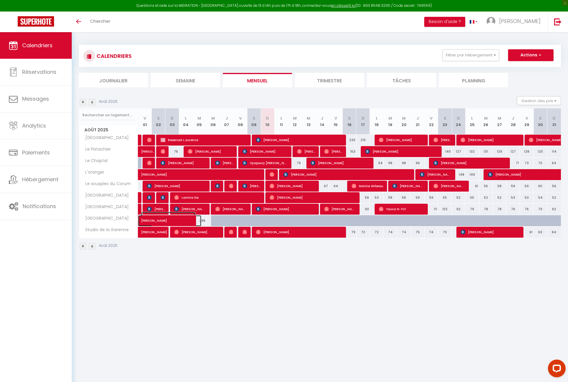
click at [150, 220] on span "[PERSON_NAME]" at bounding box center [168, 217] width 54 height 11
select select "OK"
select select "0"
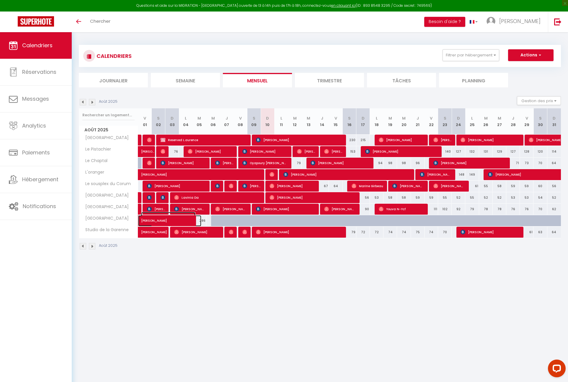
select select "1"
select select
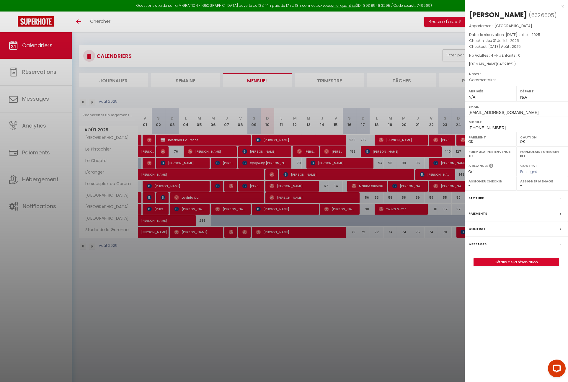
click at [156, 220] on div at bounding box center [284, 191] width 568 height 382
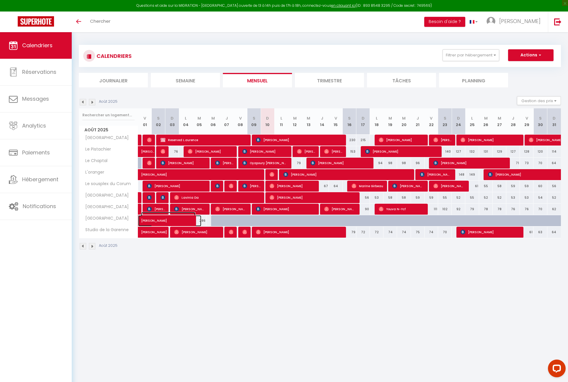
click at [156, 220] on span "[PERSON_NAME]" at bounding box center [168, 217] width 54 height 11
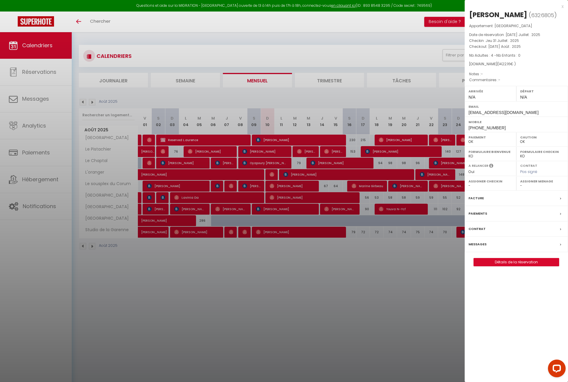
click at [267, 289] on div at bounding box center [284, 191] width 568 height 382
